Goal: Information Seeking & Learning: Obtain resource

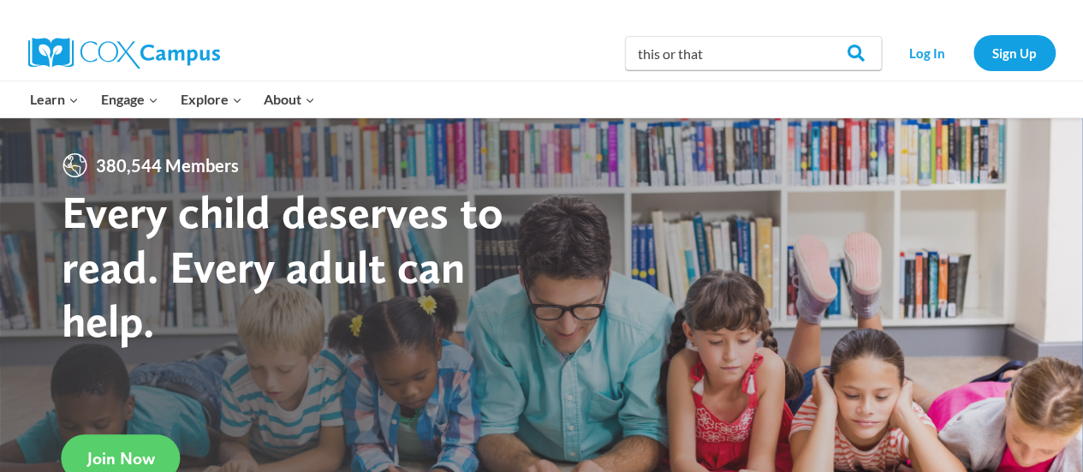
type input "this or that"
click at [815, 36] on input "Search" at bounding box center [848, 53] width 67 height 34
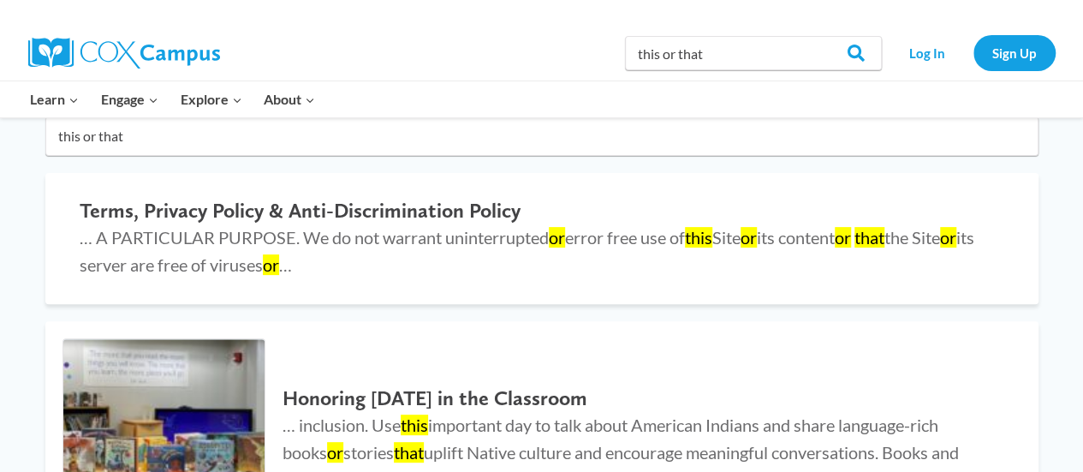
scroll to position [162, 0]
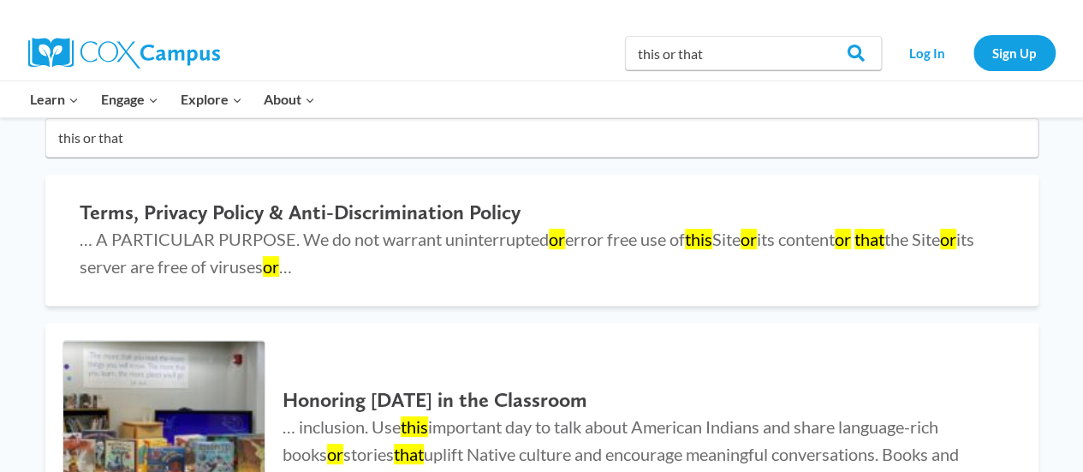
click at [100, 136] on input "this or that" at bounding box center [541, 137] width 993 height 39
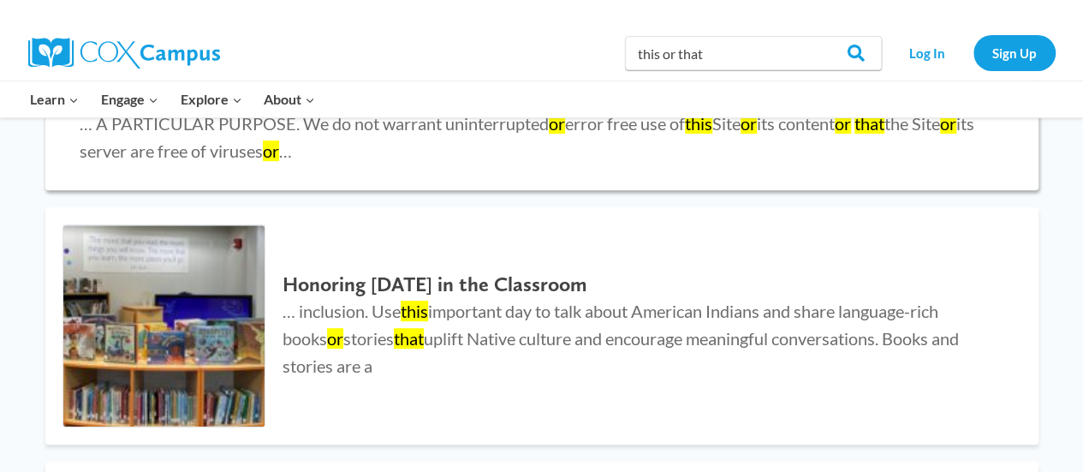
scroll to position [0, 0]
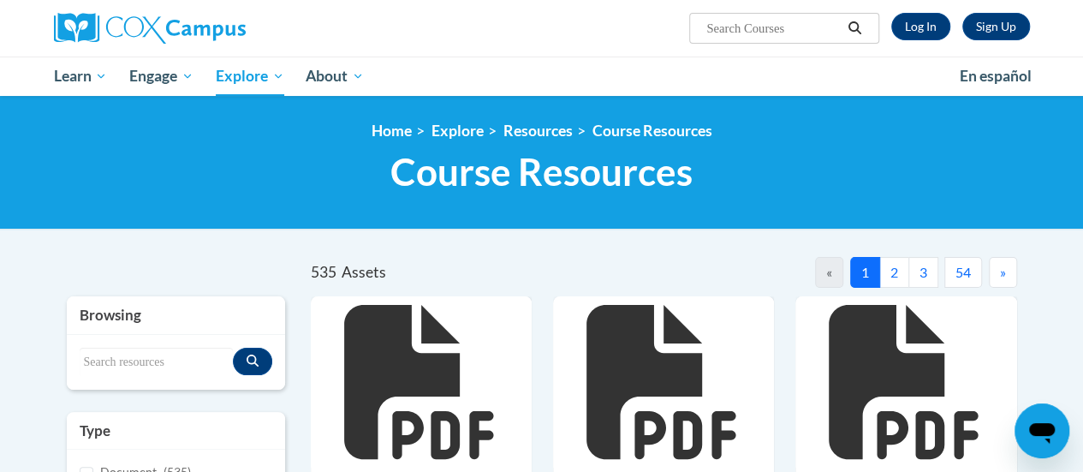
click at [854, 28] on icon "Search" at bounding box center [853, 27] width 15 height 13
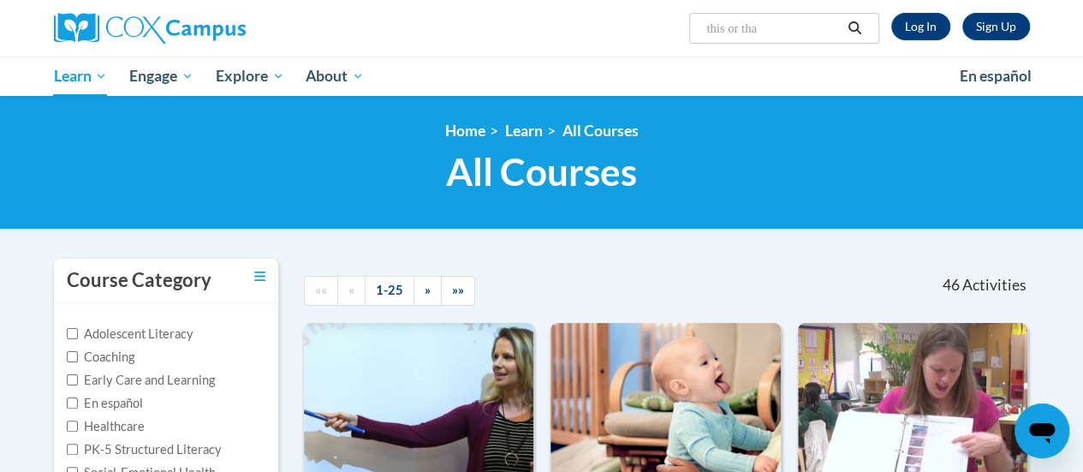
type input "this or that"
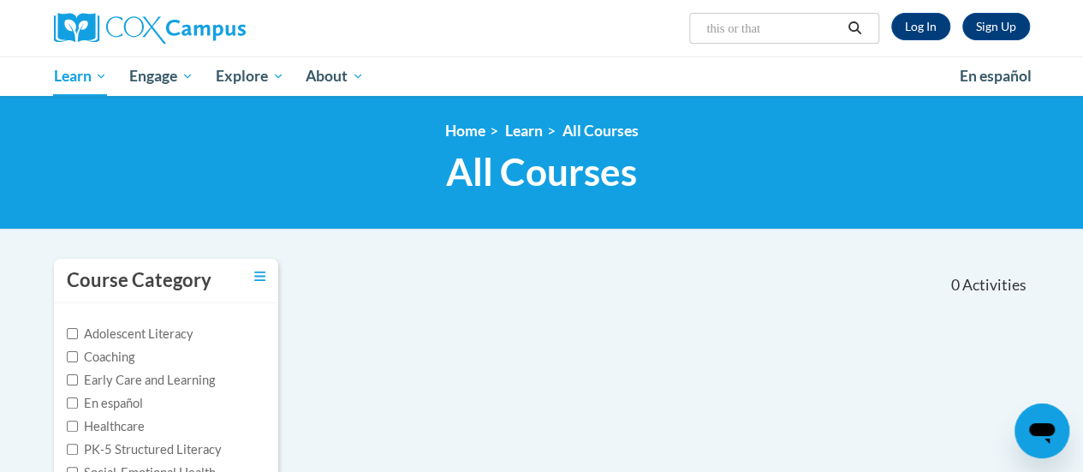
drag, startPoint x: 794, startPoint y: 27, endPoint x: 698, endPoint y: 27, distance: 95.9
click at [698, 27] on span "Search Search... this or that" at bounding box center [783, 28] width 189 height 31
type input "building background knowledge"
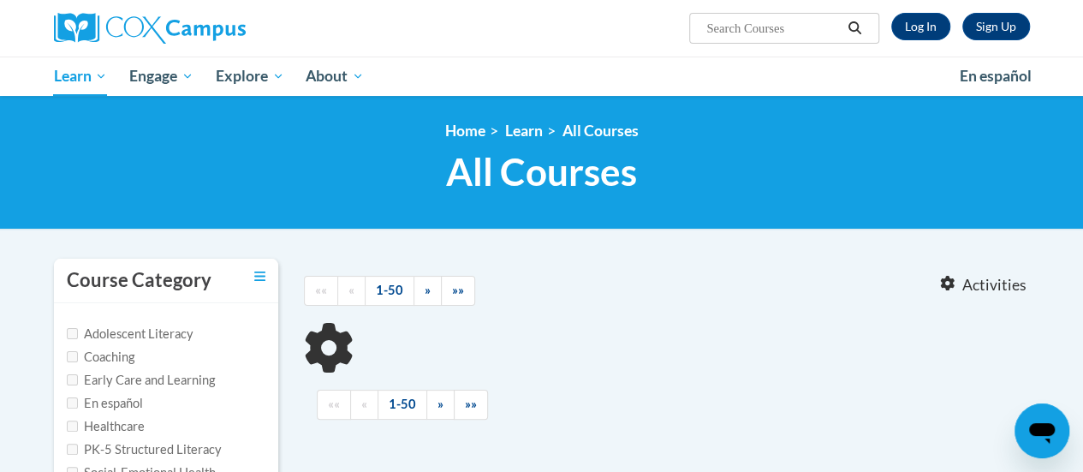
type input "building background knowledge"
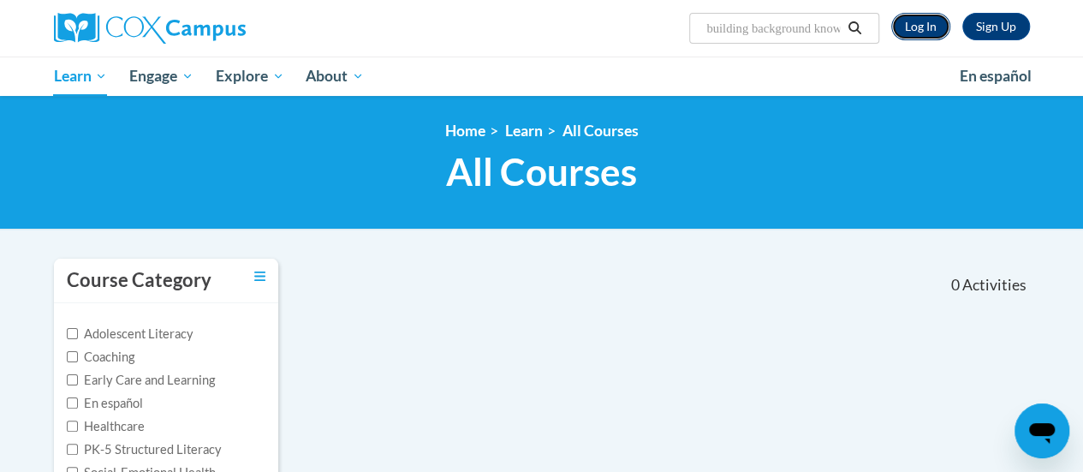
click at [920, 24] on link "Log In" at bounding box center [920, 26] width 59 height 27
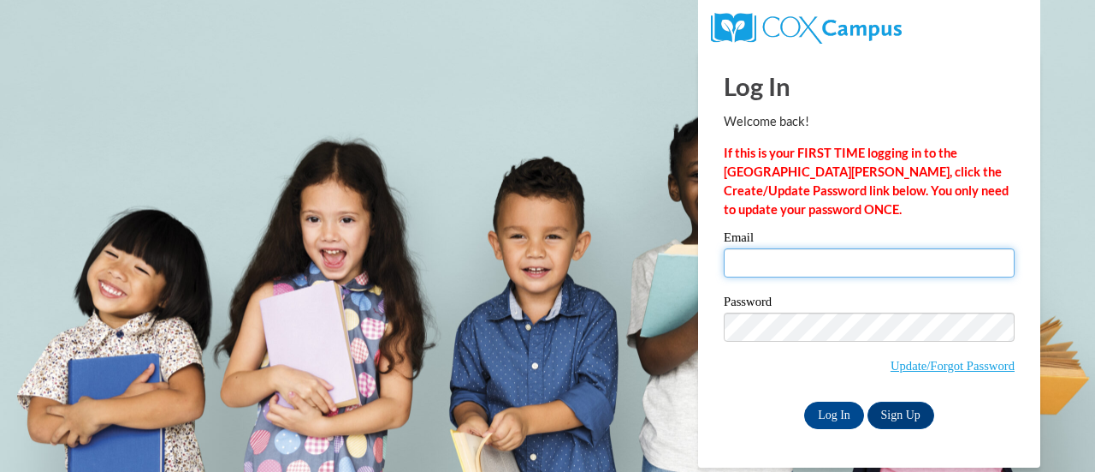
click at [794, 258] on input "Email" at bounding box center [869, 262] width 291 height 29
click at [778, 262] on input "Email" at bounding box center [869, 262] width 291 height 29
type input "bcook@cesa6.org"
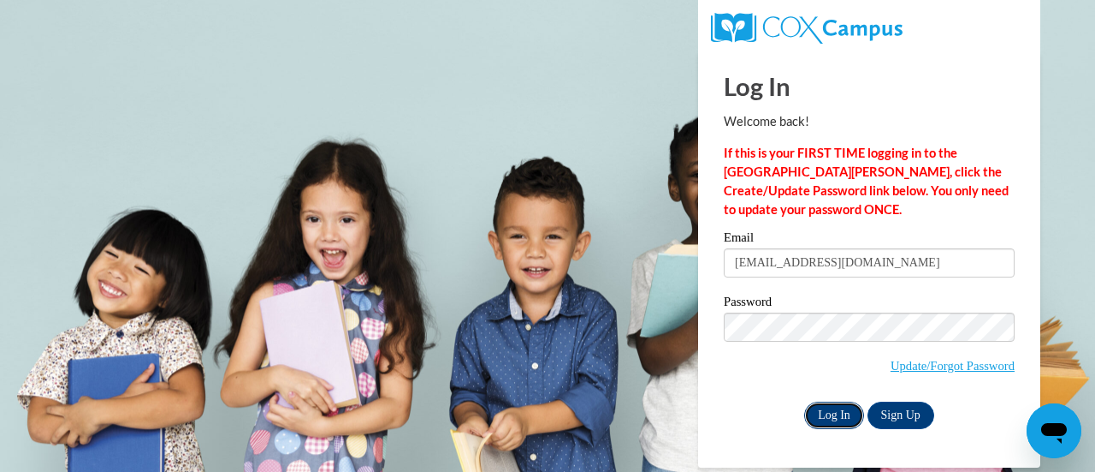
click at [826, 418] on input "Log In" at bounding box center [834, 414] width 60 height 27
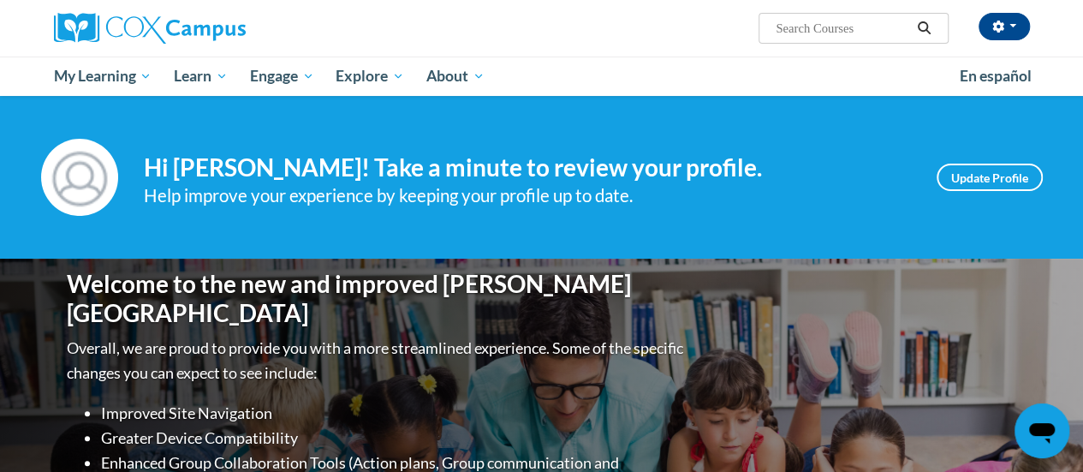
click at [810, 29] on input "Search..." at bounding box center [842, 28] width 137 height 21
type input "this or that"
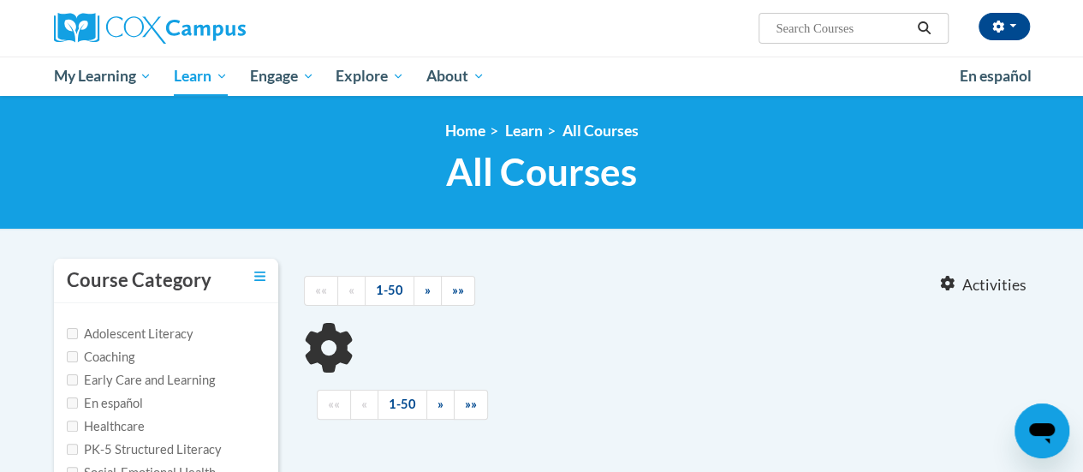
type input "this or that"
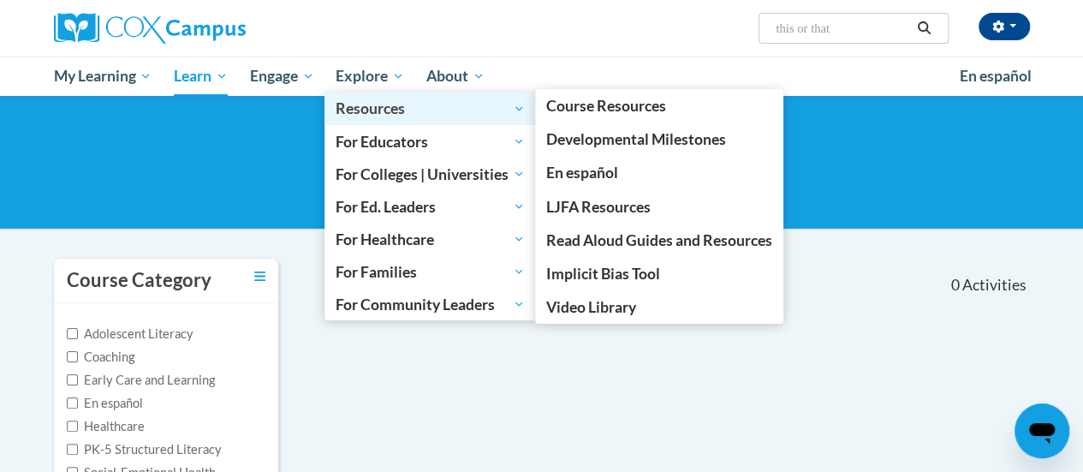
click at [371, 112] on span "Resources" at bounding box center [429, 108] width 189 height 21
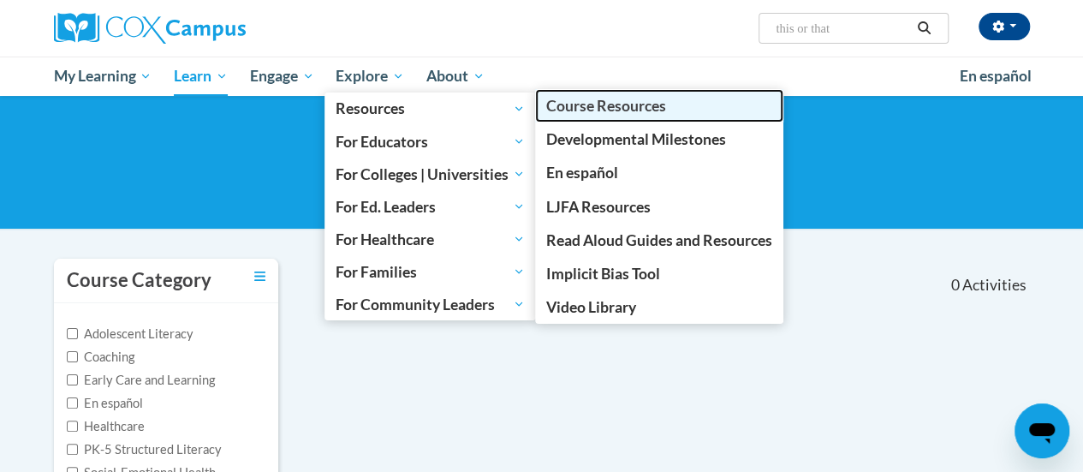
click at [585, 105] on span "Course Resources" at bounding box center [606, 106] width 120 height 18
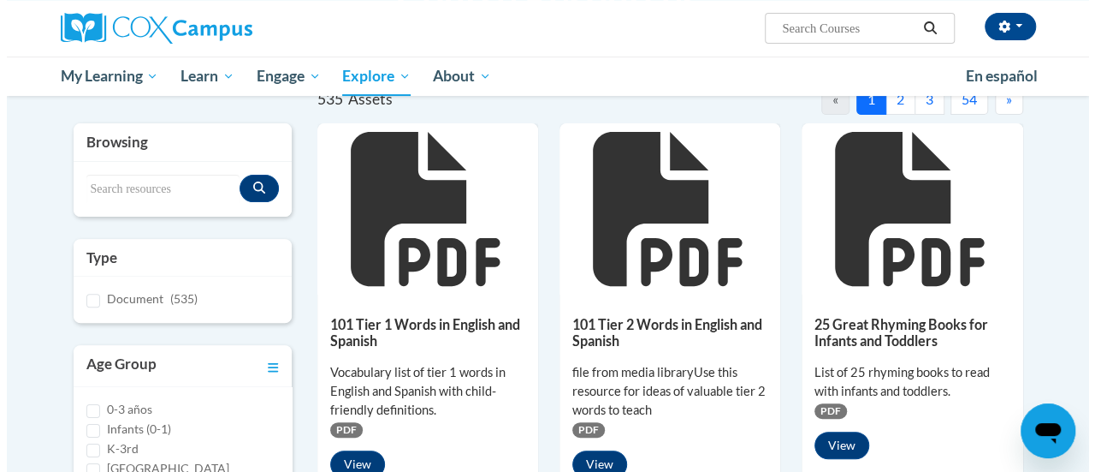
scroll to position [171, 0]
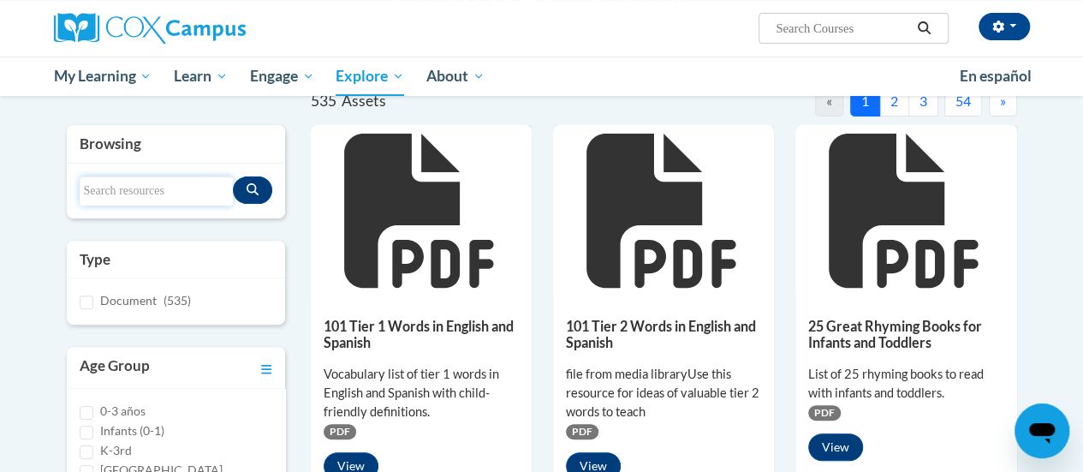
click at [169, 189] on input "Search resources" at bounding box center [156, 190] width 153 height 29
type input "this or that"
click at [254, 192] on icon "Search resources" at bounding box center [252, 189] width 12 height 12
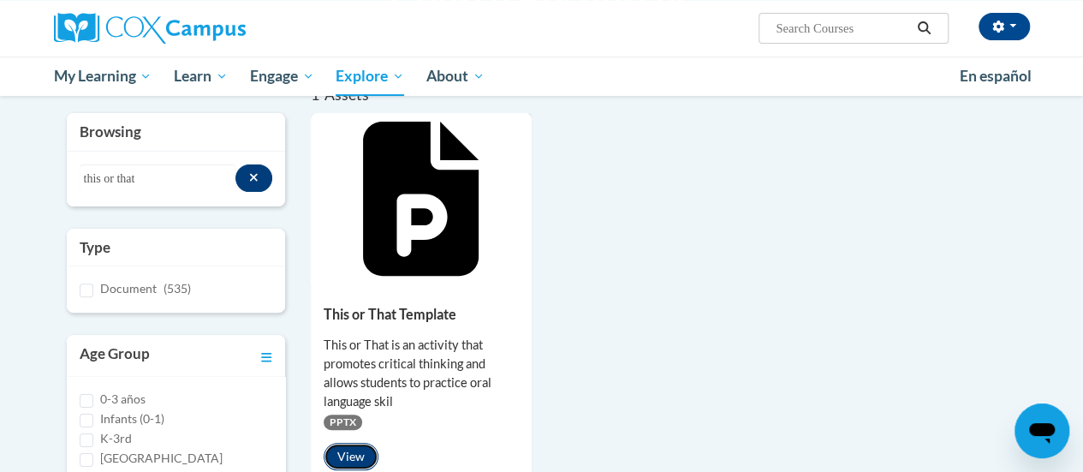
click at [351, 456] on button "View" at bounding box center [351, 455] width 55 height 27
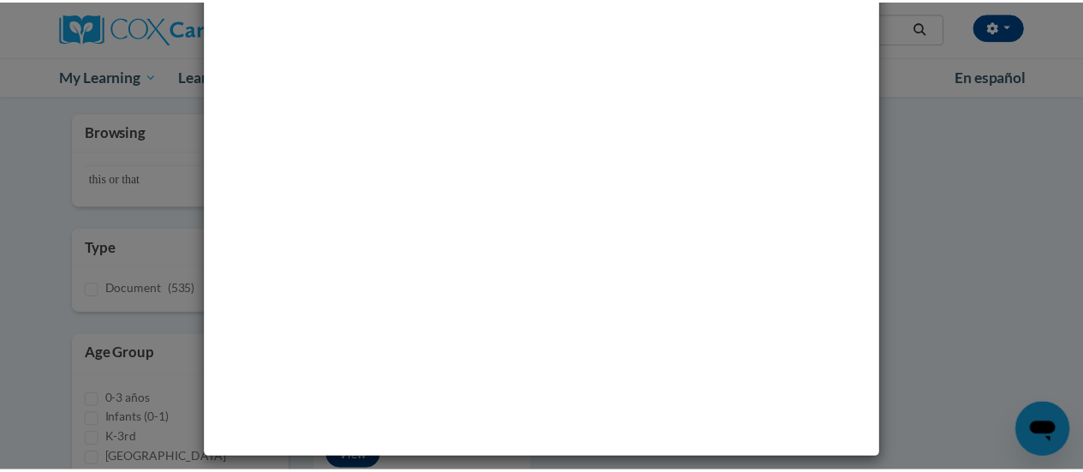
scroll to position [0, 0]
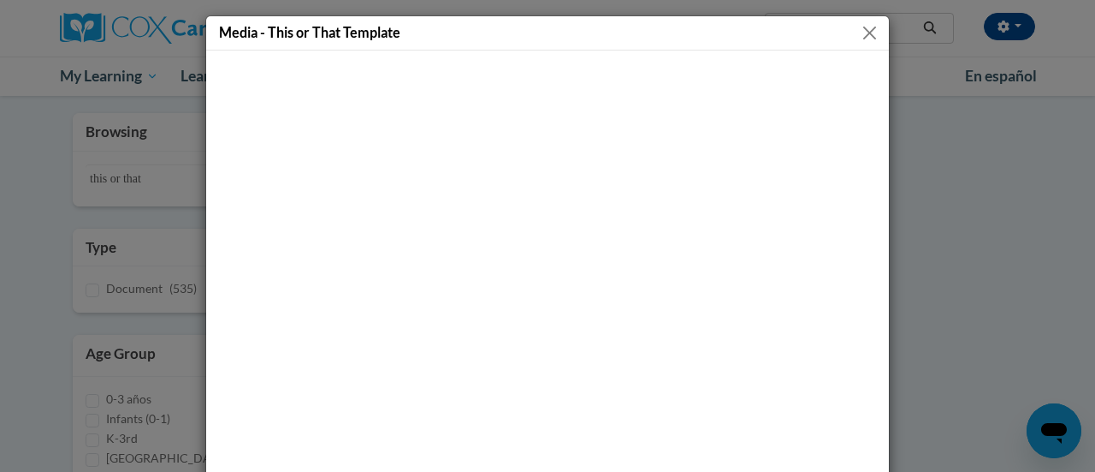
click at [404, 32] on div "Media - This or That Template" at bounding box center [547, 33] width 683 height 34
click at [859, 28] on button "Close" at bounding box center [869, 32] width 21 height 21
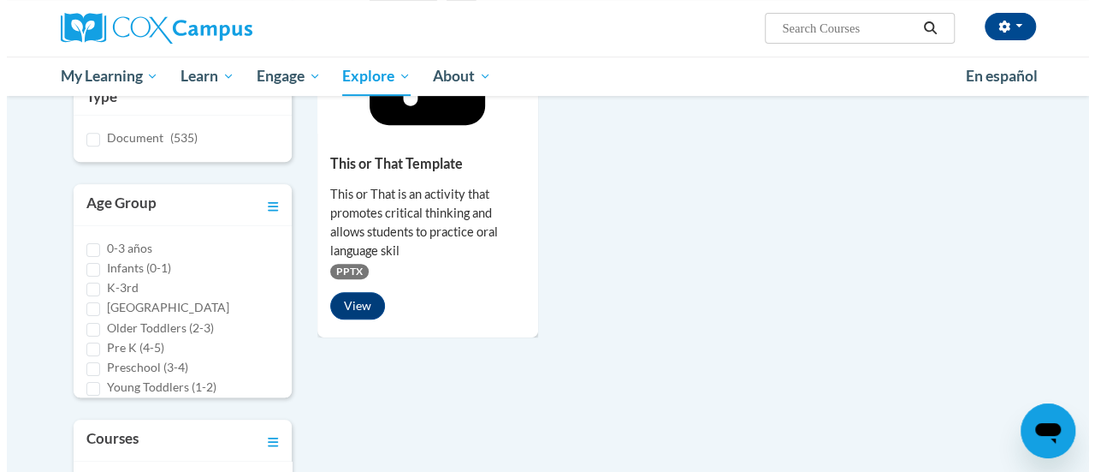
scroll to position [234, 0]
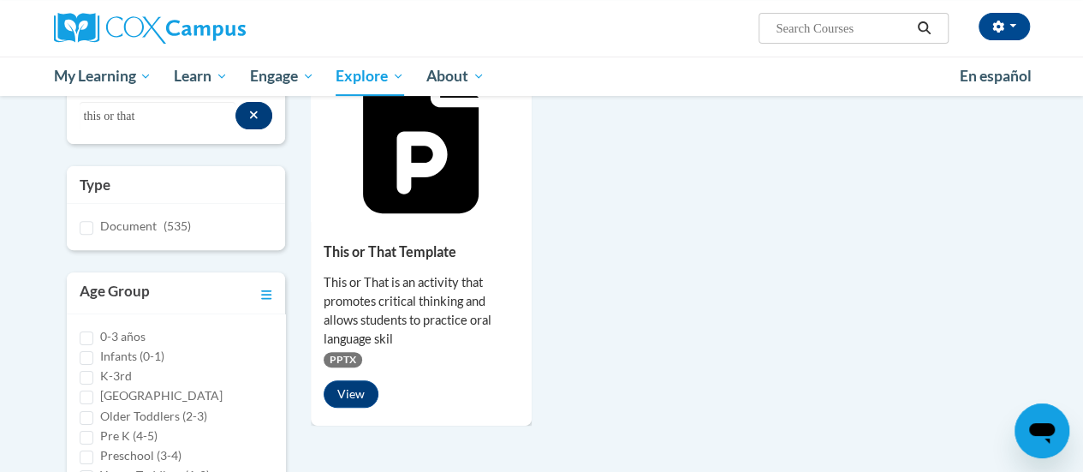
click at [339, 359] on span "PPTX" at bounding box center [343, 359] width 39 height 15
click at [354, 394] on button "View" at bounding box center [351, 393] width 55 height 27
